Goal: Navigation & Orientation: Find specific page/section

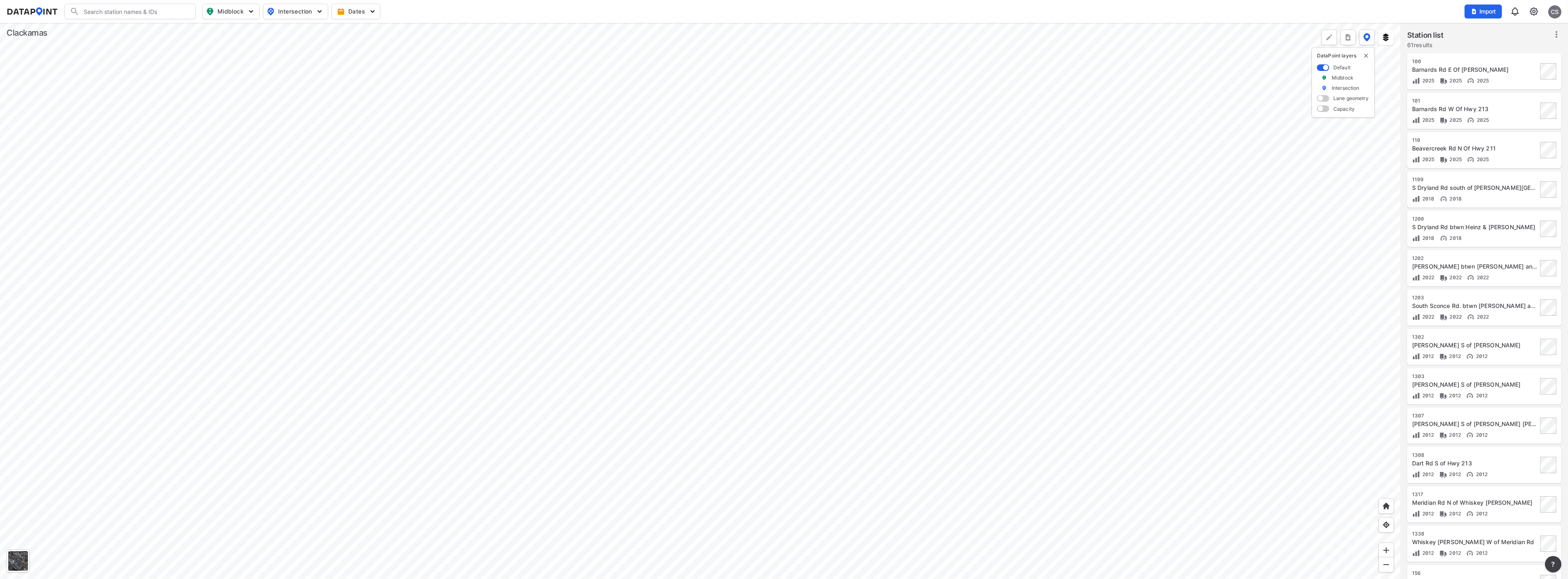
click at [674, 170] on div at bounding box center [700, 301] width 1401 height 556
click at [753, 261] on div at bounding box center [700, 301] width 1401 height 556
click at [391, 215] on div at bounding box center [700, 301] width 1401 height 556
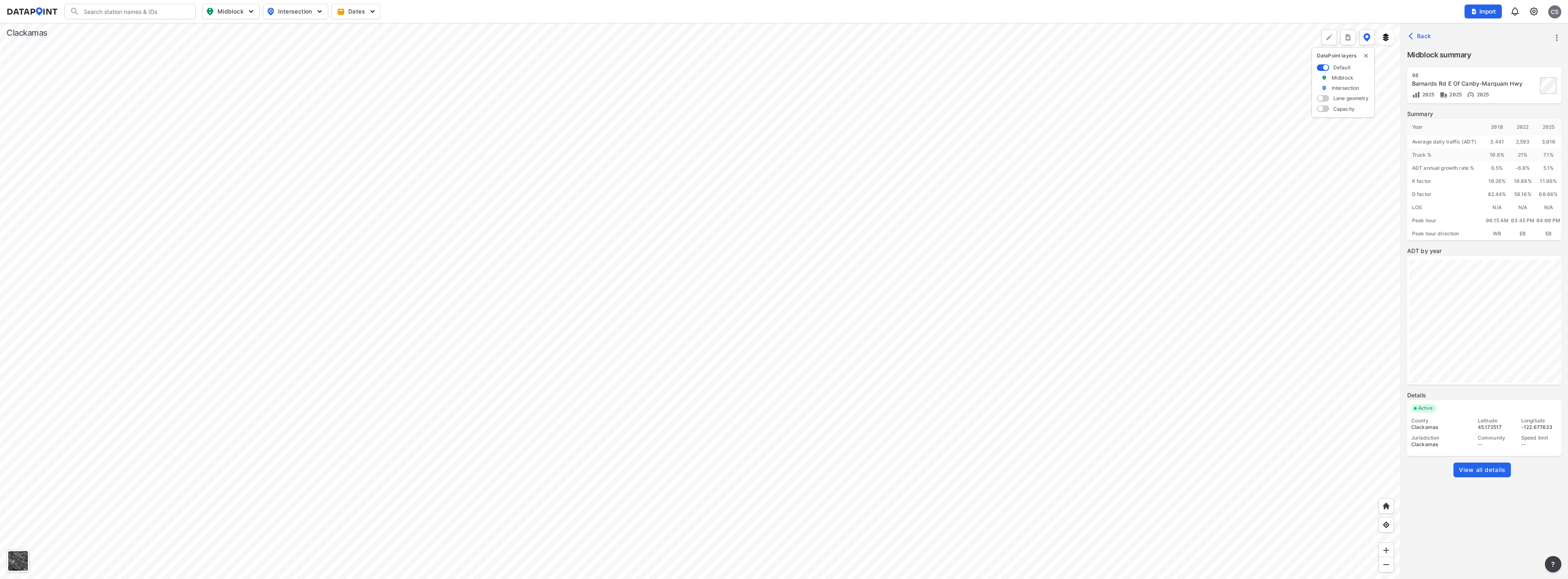
click at [677, 394] on div at bounding box center [700, 301] width 1401 height 556
click at [666, 365] on div at bounding box center [700, 301] width 1401 height 556
click at [659, 348] on div at bounding box center [700, 301] width 1401 height 556
click at [644, 413] on div at bounding box center [700, 301] width 1401 height 556
click at [757, 239] on div at bounding box center [700, 301] width 1401 height 556
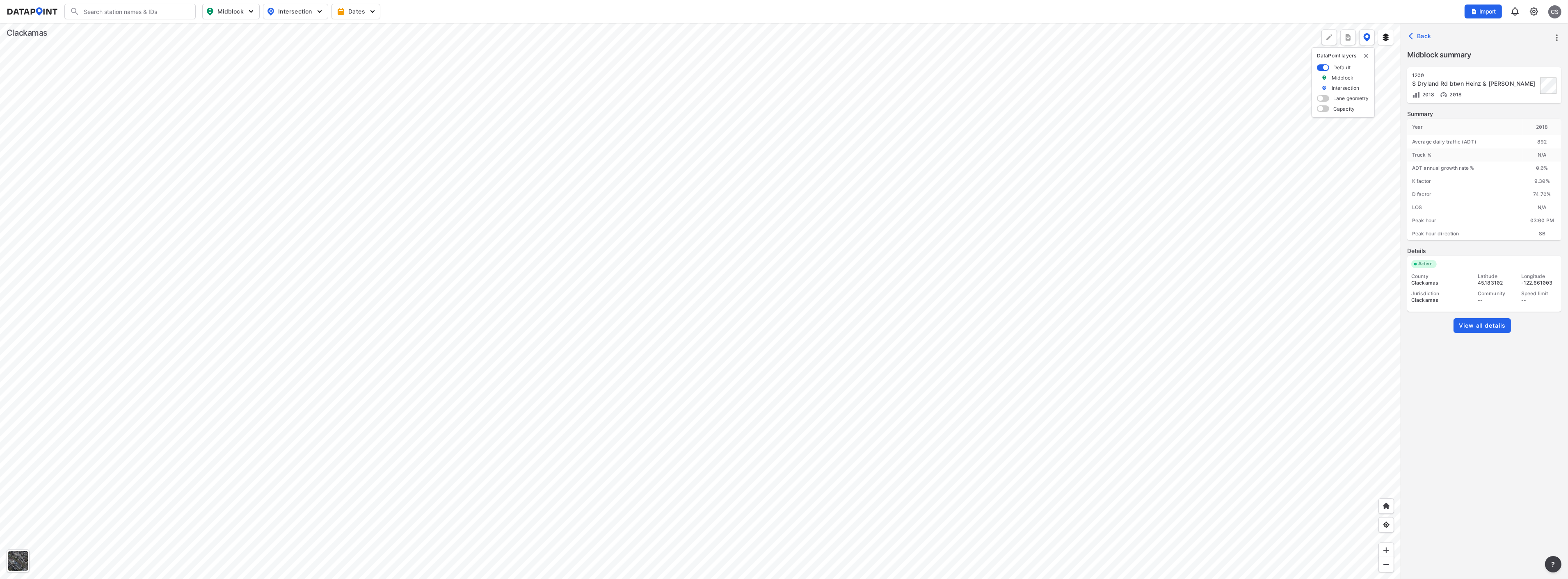
click at [757, 382] on div at bounding box center [700, 301] width 1401 height 556
click at [518, 253] on div at bounding box center [700, 301] width 1401 height 556
click at [580, 363] on div at bounding box center [700, 301] width 1401 height 556
click at [680, 112] on div at bounding box center [700, 301] width 1401 height 556
click at [683, 67] on div at bounding box center [700, 301] width 1401 height 556
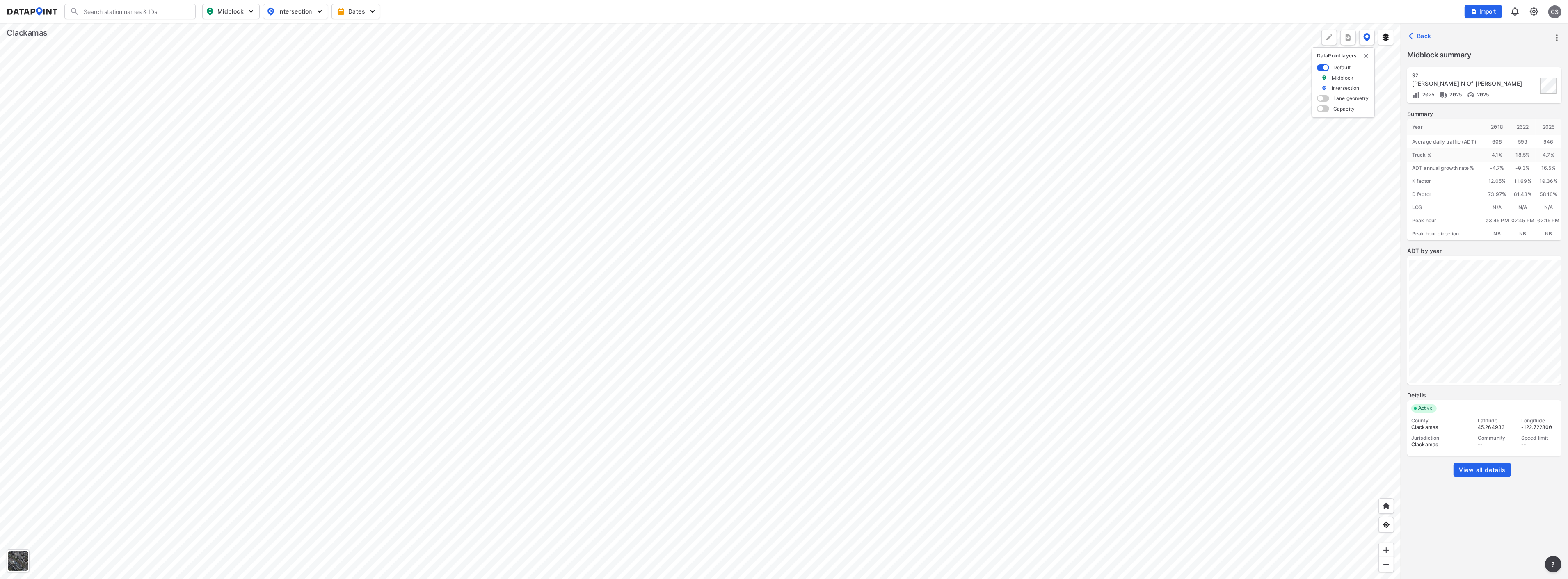
click at [717, 137] on div at bounding box center [700, 301] width 1401 height 556
click at [725, 250] on div at bounding box center [700, 301] width 1401 height 556
click at [720, 310] on div at bounding box center [700, 301] width 1401 height 556
click at [723, 249] on div at bounding box center [700, 301] width 1401 height 556
click at [664, 130] on div at bounding box center [700, 301] width 1401 height 556
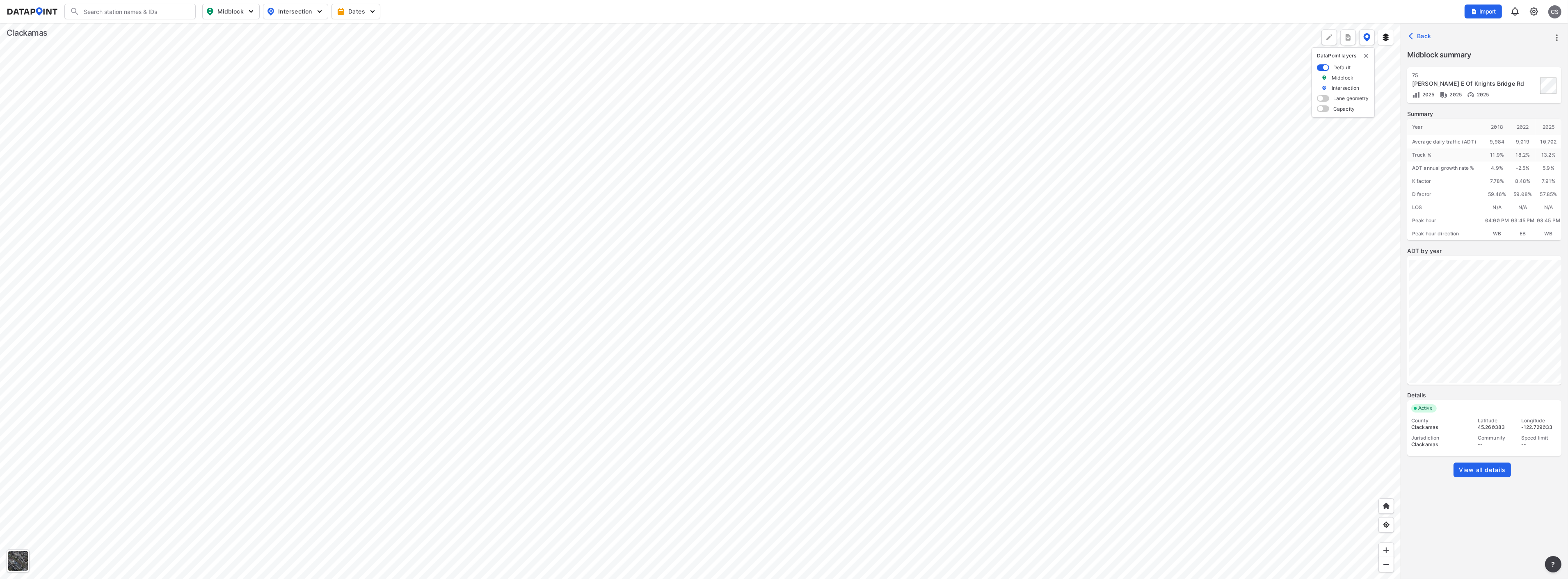
click at [614, 135] on div at bounding box center [700, 301] width 1401 height 556
click at [379, 142] on div at bounding box center [700, 301] width 1401 height 556
click at [511, 269] on div at bounding box center [700, 301] width 1401 height 556
click at [595, 235] on div at bounding box center [700, 301] width 1401 height 556
click at [616, 318] on div at bounding box center [700, 301] width 1401 height 556
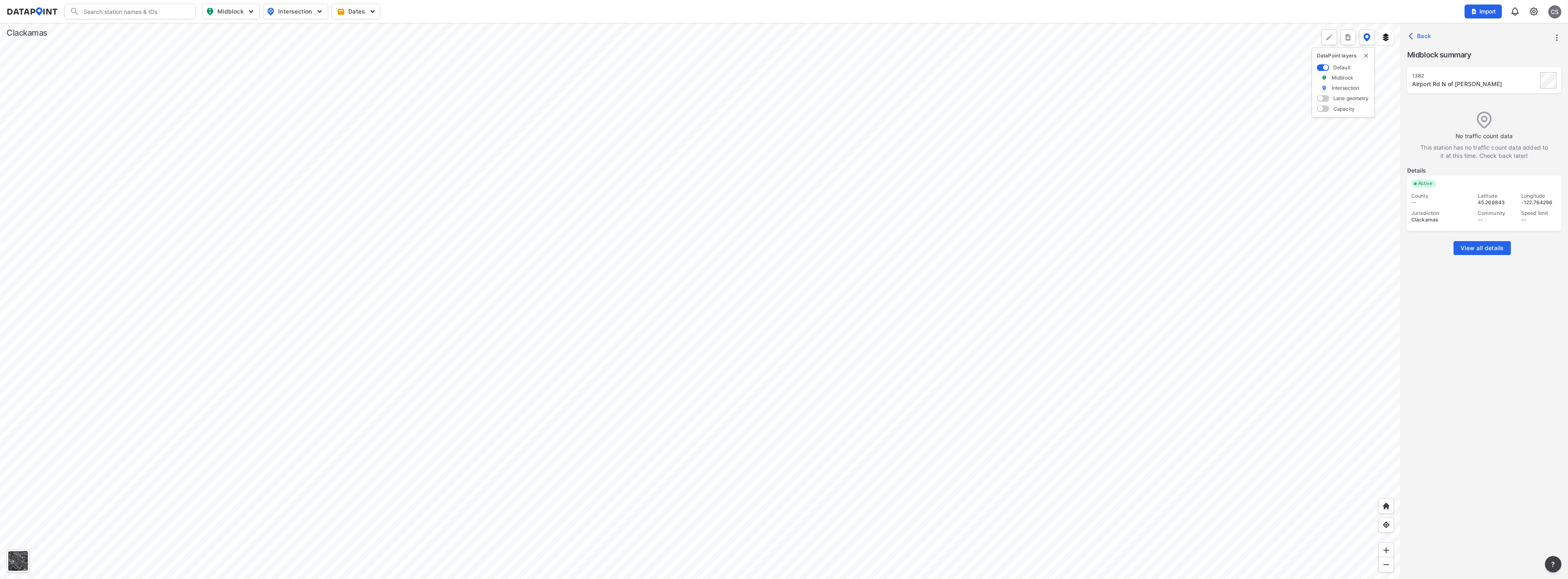
click at [600, 89] on div at bounding box center [700, 301] width 1401 height 556
click at [610, 58] on div at bounding box center [700, 301] width 1401 height 556
click at [589, 53] on div at bounding box center [700, 301] width 1401 height 556
click at [535, 192] on div at bounding box center [700, 301] width 1401 height 556
click at [666, 245] on div at bounding box center [700, 301] width 1401 height 556
